Goal: Find specific page/section: Find specific page/section

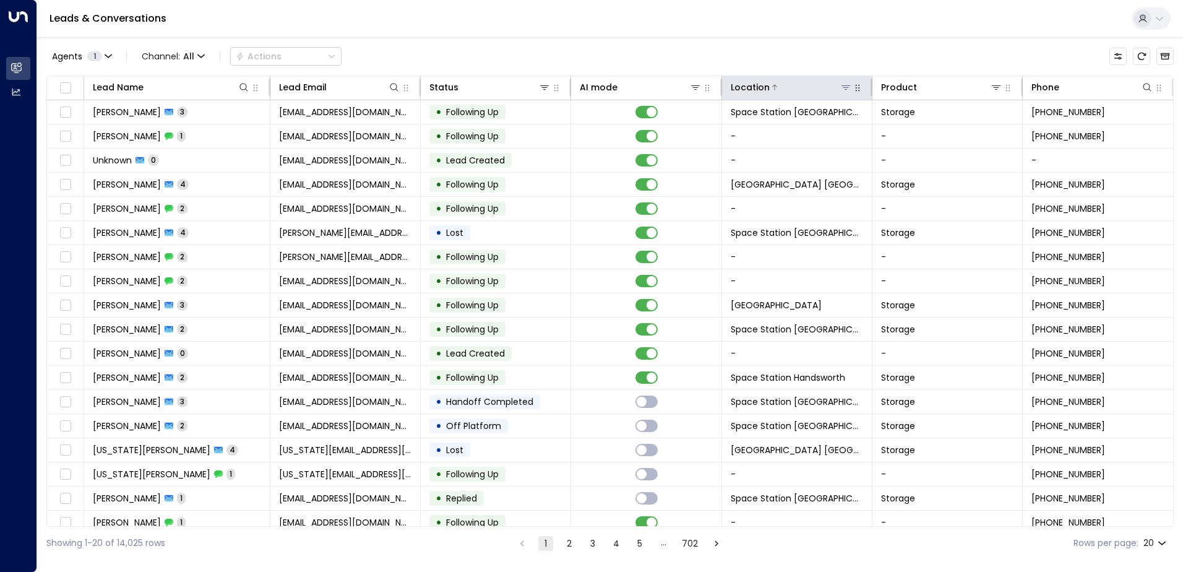
click at [842, 84] on icon at bounding box center [846, 87] width 10 height 10
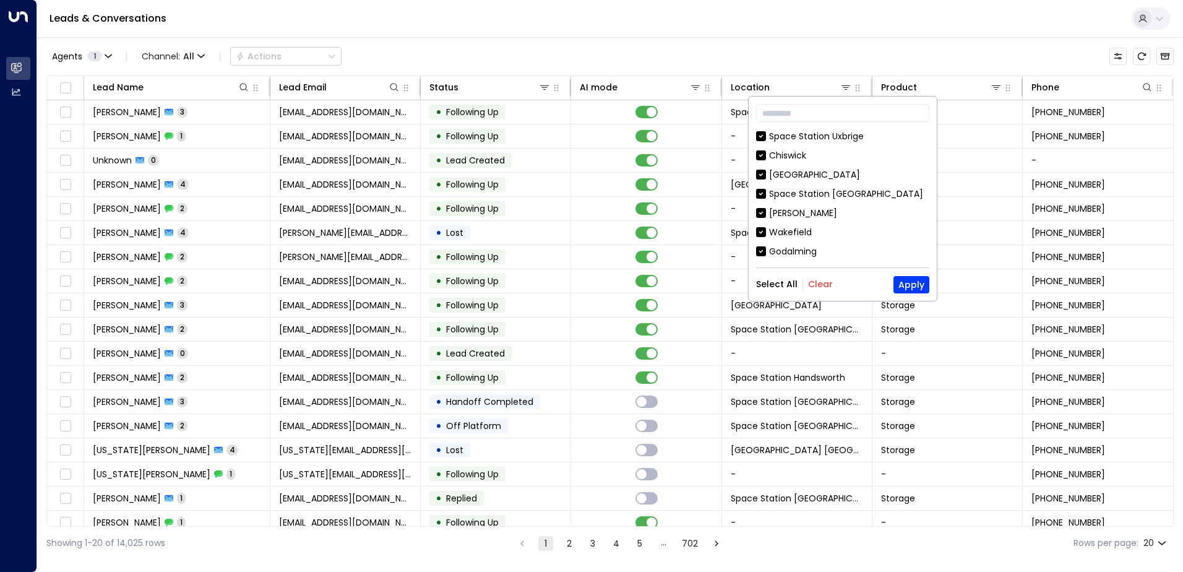
click at [821, 279] on button "Clear" at bounding box center [820, 284] width 25 height 10
click at [835, 116] on input "text" at bounding box center [842, 112] width 173 height 23
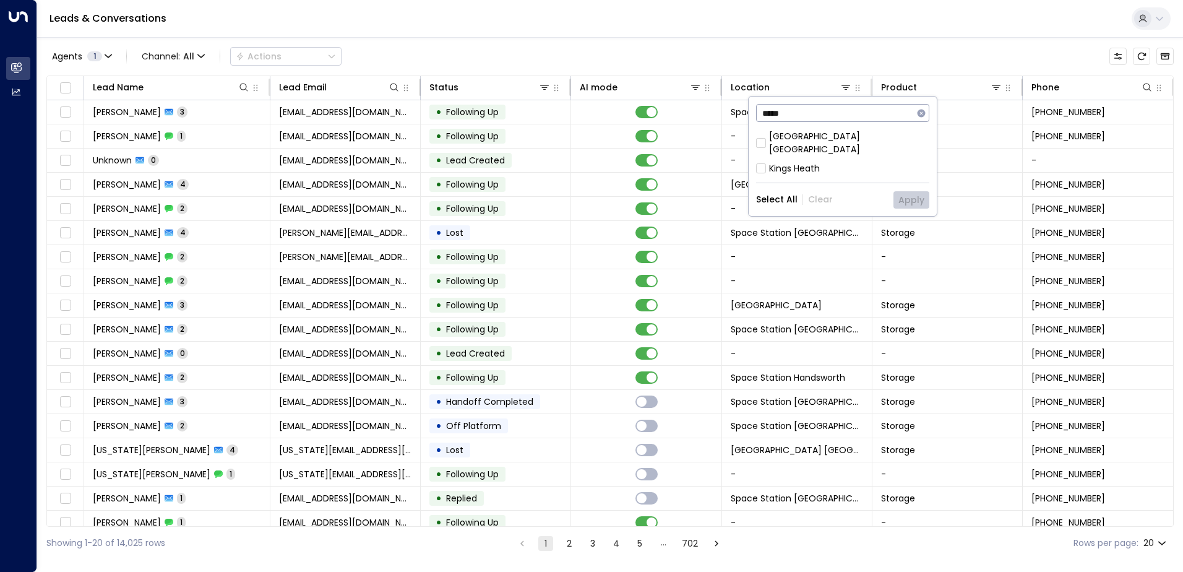
type input "*****"
click at [856, 136] on div "[GEOGRAPHIC_DATA] [GEOGRAPHIC_DATA]" at bounding box center [849, 143] width 160 height 26
click at [903, 191] on button "Apply" at bounding box center [912, 199] width 36 height 17
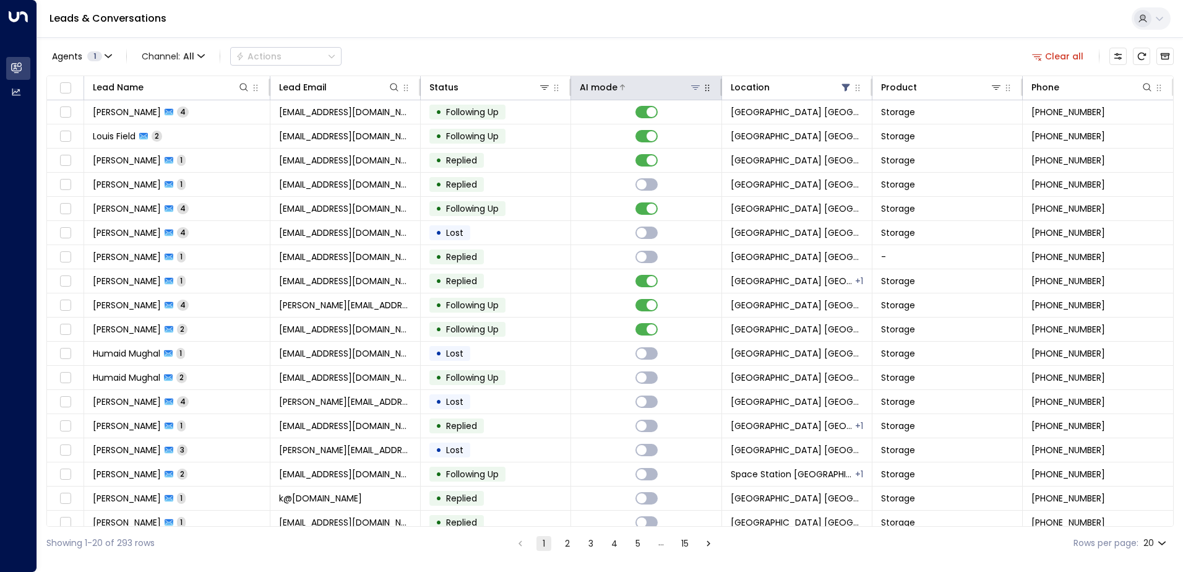
click at [605, 92] on div "AI mode" at bounding box center [599, 87] width 38 height 15
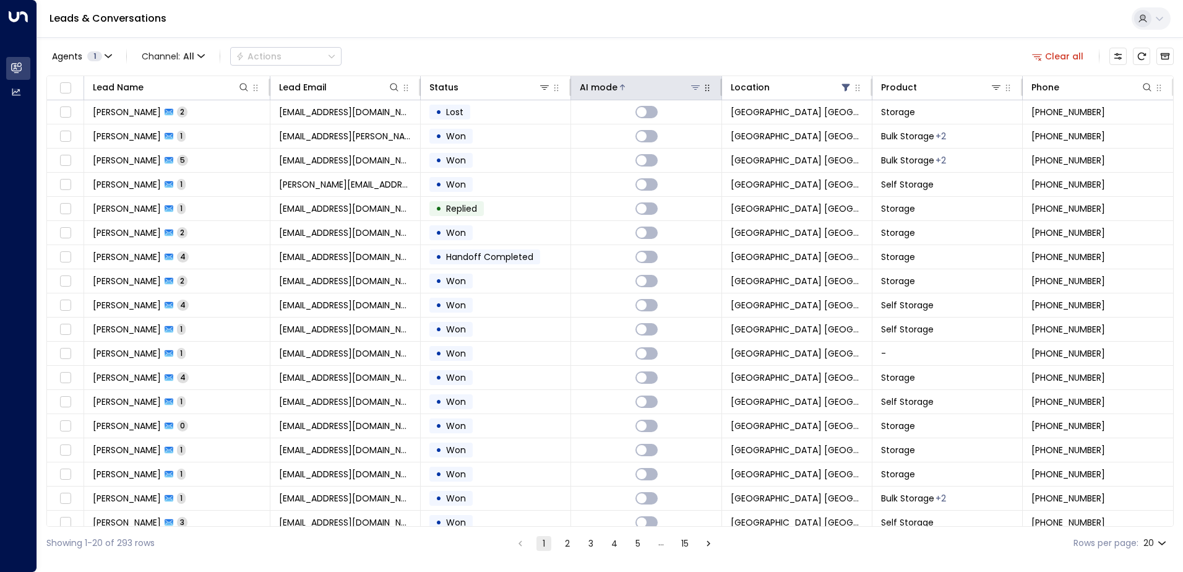
click at [604, 92] on div "AI mode" at bounding box center [599, 87] width 38 height 15
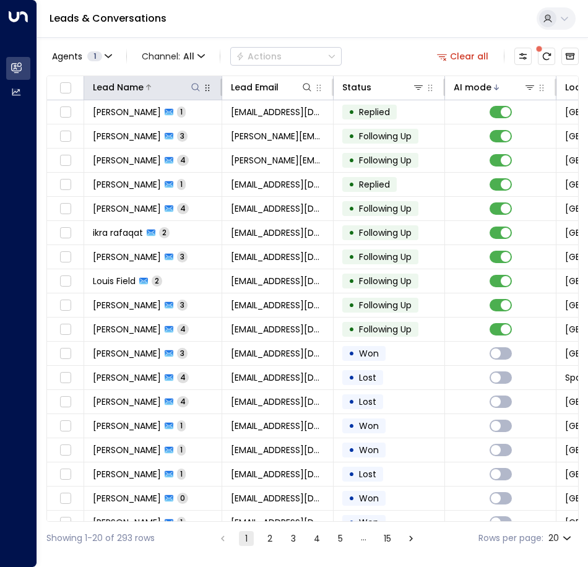
click at [189, 87] on button at bounding box center [195, 87] width 12 height 12
type input "*******"
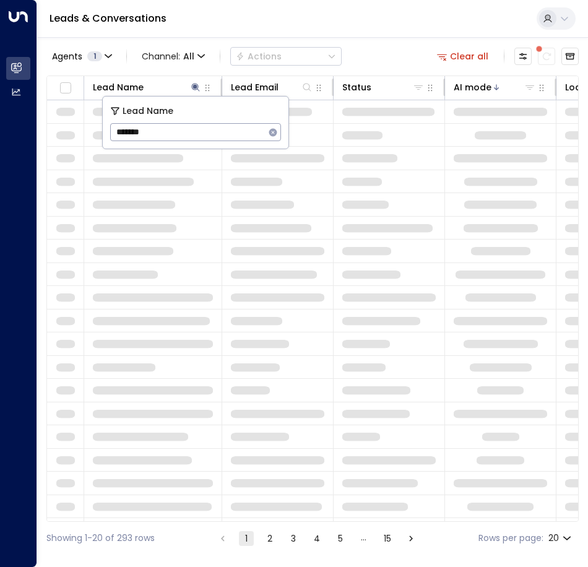
click at [221, 39] on div "Agents 1 Channel: All Actions Clear all Lead Name Lead Email Status AI mode Loc…" at bounding box center [312, 295] width 532 height 517
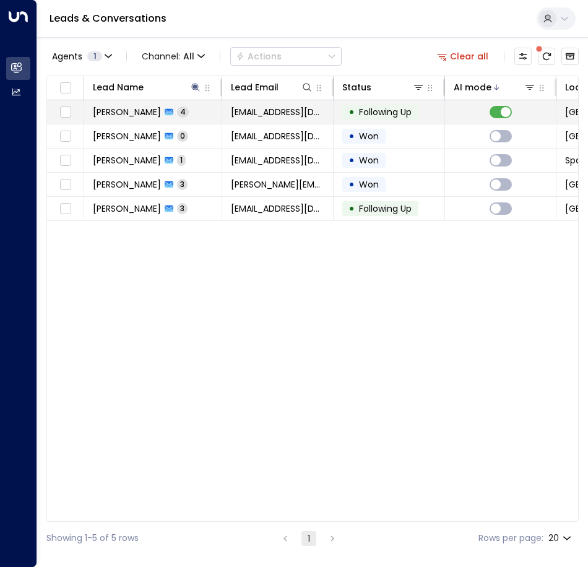
click at [192, 108] on td "[PERSON_NAME] 4" at bounding box center [153, 112] width 138 height 24
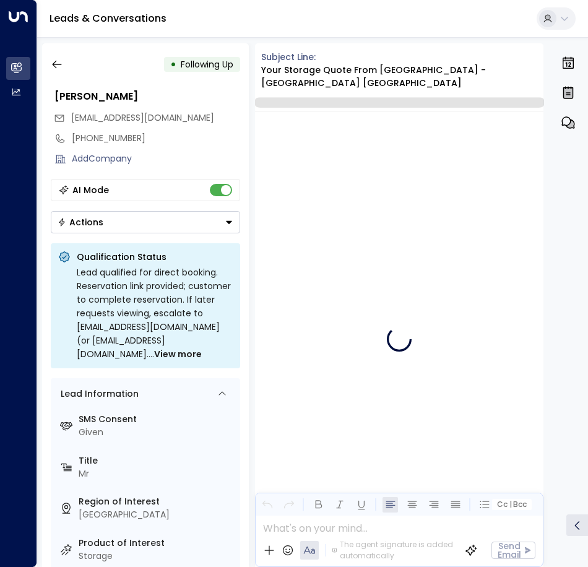
scroll to position [3008, 0]
